Goal: Information Seeking & Learning: Learn about a topic

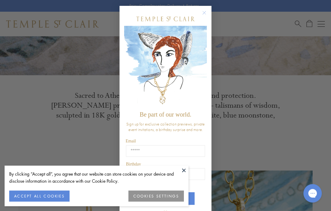
scroll to position [161, 0]
click at [160, 193] on button "COOKIES SETTINGS" at bounding box center [157, 195] width 56 height 11
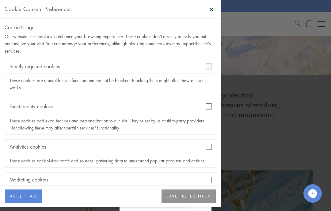
click at [216, 147] on div "Analytics cookies These cookies track visitor traffic and sources, gathering da…" at bounding box center [111, 153] width 212 height 28
click at [210, 174] on div "Marketing cookies" at bounding box center [110, 179] width 211 height 14
click at [217, 178] on div "Cookie Usage Our website uses cookies to enhance your browsing experience. Thes…" at bounding box center [110, 102] width 221 height 167
click at [192, 203] on button "SAVE PREFERENCES" at bounding box center [189, 196] width 54 height 14
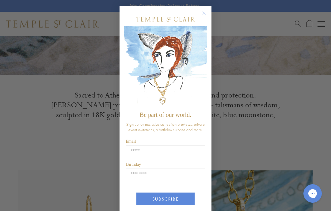
click at [136, 154] on input "Email" at bounding box center [165, 151] width 79 height 12
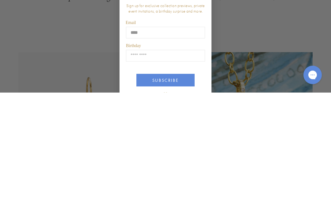
type input "*****"
type input "**********"
click at [134, 168] on input "Birthday" at bounding box center [165, 174] width 79 height 12
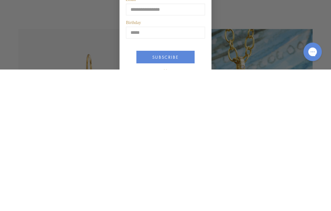
type input "*****"
click at [170, 192] on button "SUBSCRIBE" at bounding box center [166, 198] width 58 height 13
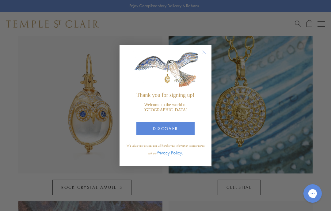
click at [165, 123] on button "DISCOVER" at bounding box center [166, 128] width 58 height 13
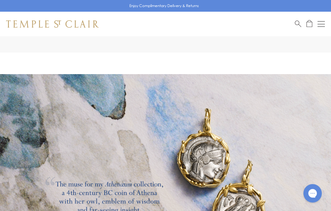
scroll to position [775, 0]
click at [211, 156] on link at bounding box center [165, 174] width 331 height 200
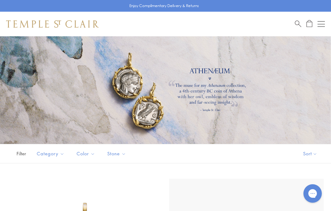
click at [321, 24] on div "Open navigation" at bounding box center [321, 24] width 7 height 0
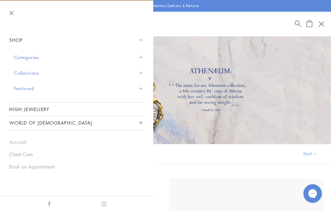
click at [24, 74] on button "Collections" at bounding box center [79, 73] width 130 height 16
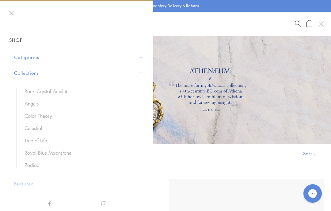
click at [32, 103] on link "Angels" at bounding box center [82, 103] width 114 height 7
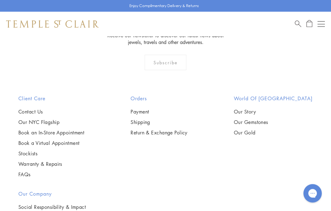
scroll to position [1573, 0]
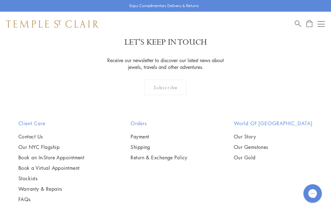
click at [324, 20] on button "Open navigation" at bounding box center [321, 23] width 7 height 7
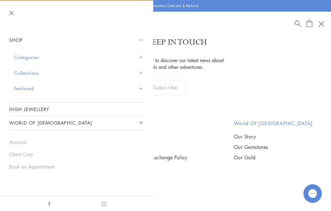
click at [33, 72] on button "Collections" at bounding box center [79, 73] width 130 height 16
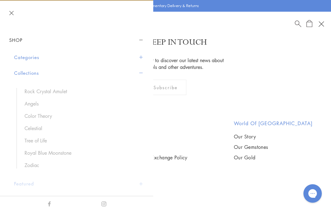
click at [36, 118] on link "Color Theory" at bounding box center [82, 115] width 114 height 7
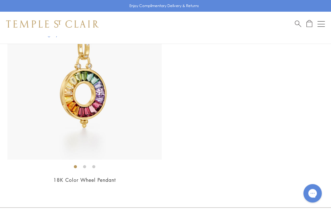
scroll to position [1387, 0]
click at [323, 23] on button "Open navigation" at bounding box center [321, 23] width 7 height 7
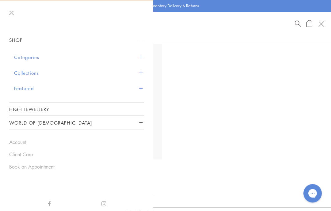
scroll to position [1387, 0]
click at [23, 72] on button "Collections" at bounding box center [79, 73] width 130 height 16
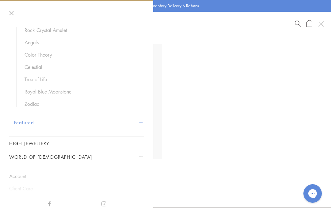
click at [31, 156] on button "World of [DEMOGRAPHIC_DATA]" at bounding box center [76, 157] width 135 height 14
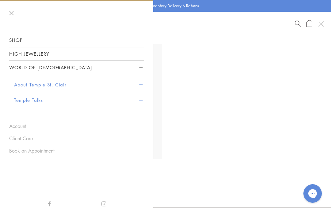
scroll to position [0, 0]
click at [144, 83] on button "About Temple St. Clair" at bounding box center [79, 85] width 130 height 16
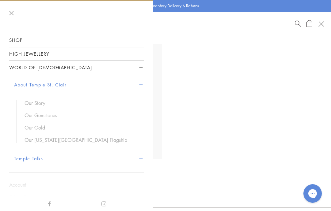
click at [43, 113] on link "Our Gemstones" at bounding box center [82, 115] width 114 height 7
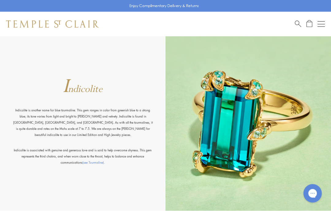
scroll to position [1824, 0]
click at [238, 130] on img at bounding box center [249, 122] width 166 height 175
click at [270, 126] on img at bounding box center [249, 122] width 166 height 175
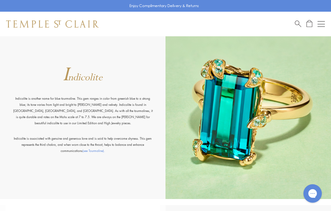
scroll to position [1834, 0]
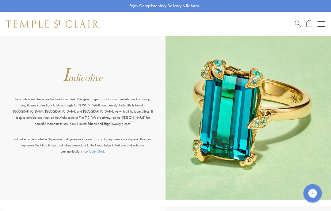
click at [82, 76] on span "ndicolite" at bounding box center [85, 78] width 35 height 13
click at [239, 116] on img at bounding box center [249, 112] width 166 height 175
click at [285, 91] on img at bounding box center [249, 112] width 166 height 175
click at [322, 25] on button "Open navigation" at bounding box center [321, 23] width 7 height 7
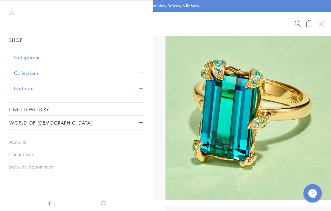
scroll to position [1834, 0]
click at [30, 107] on link "High Jewellery" at bounding box center [76, 109] width 135 height 13
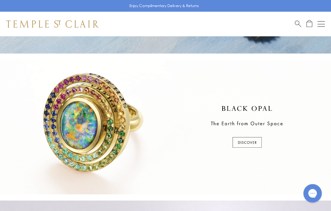
scroll to position [118, 0]
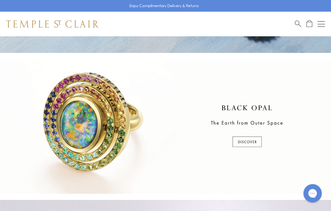
click at [258, 140] on div at bounding box center [165, 126] width 331 height 134
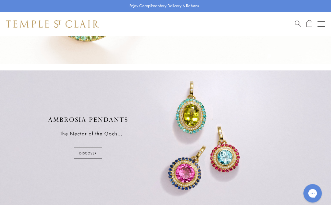
scroll to position [248, 0]
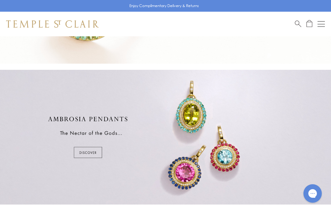
click at [97, 151] on div at bounding box center [165, 137] width 331 height 134
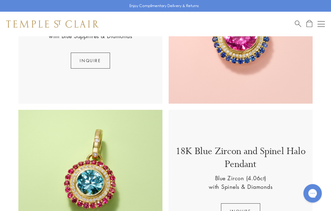
scroll to position [219, 0]
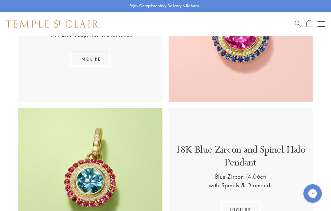
click at [239, 207] on button "inquire" at bounding box center [240, 209] width 39 height 16
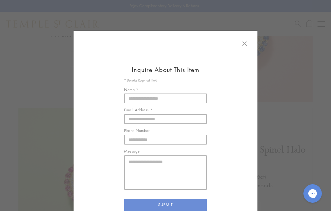
click at [248, 42] on icon at bounding box center [244, 43] width 7 height 7
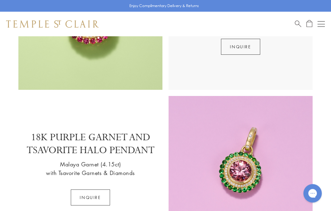
scroll to position [349, 0]
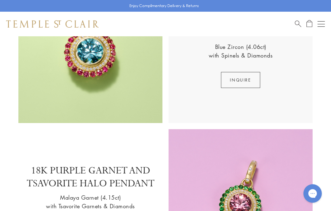
click at [325, 23] on button "Open navigation" at bounding box center [321, 23] width 7 height 7
